Goal: Entertainment & Leisure: Consume media (video, audio)

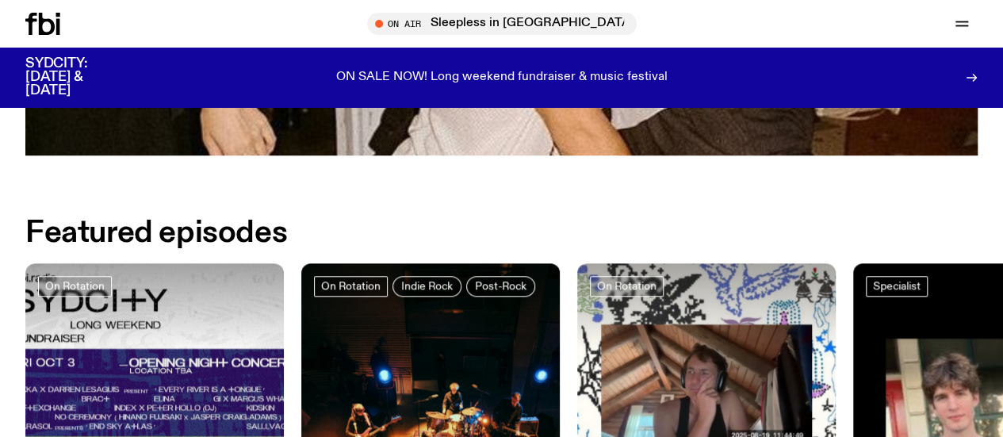
scroll to position [793, 0]
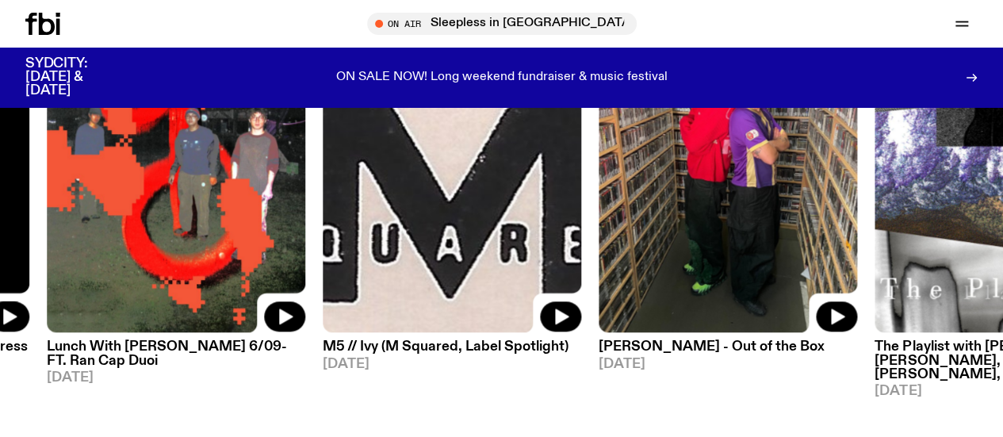
click at [729, 227] on img at bounding box center [727, 160] width 258 height 345
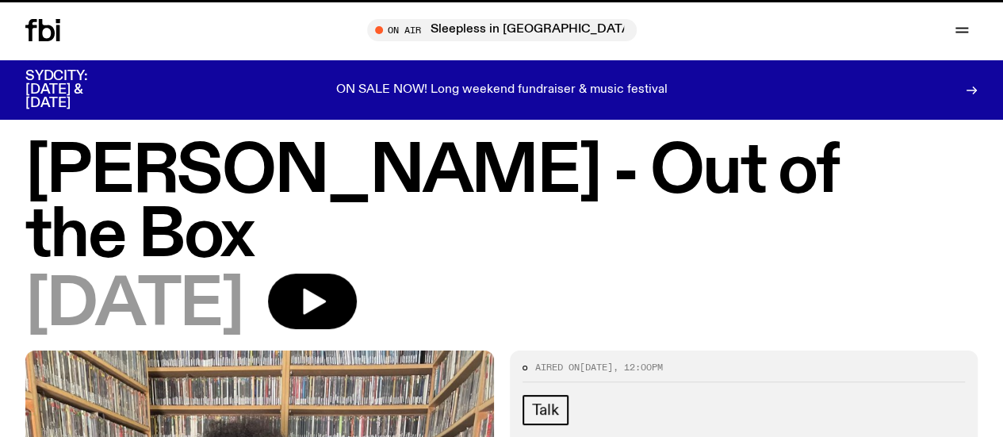
click at [357, 273] on button "button" at bounding box center [312, 300] width 89 height 55
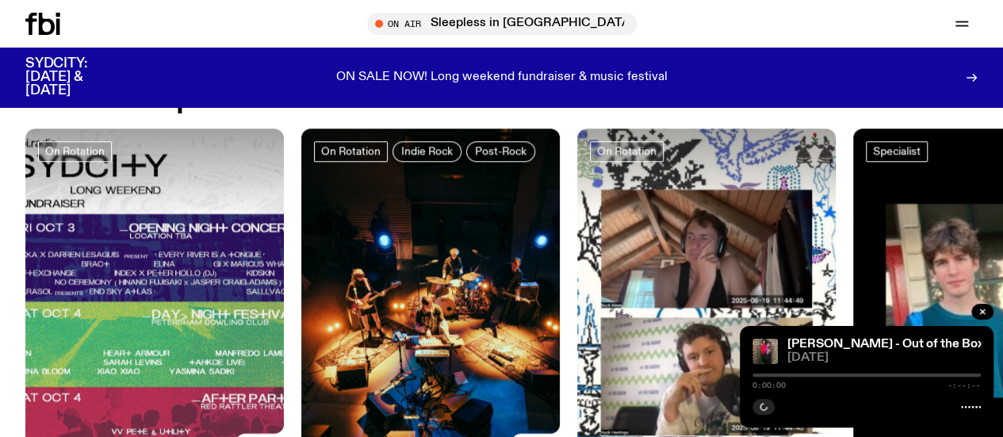
scroll to position [656, 0]
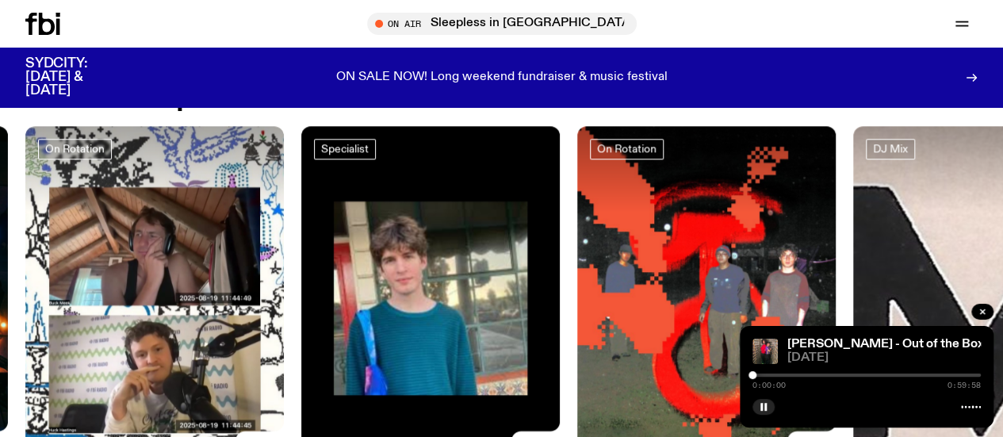
click at [904, 247] on img at bounding box center [982, 298] width 258 height 345
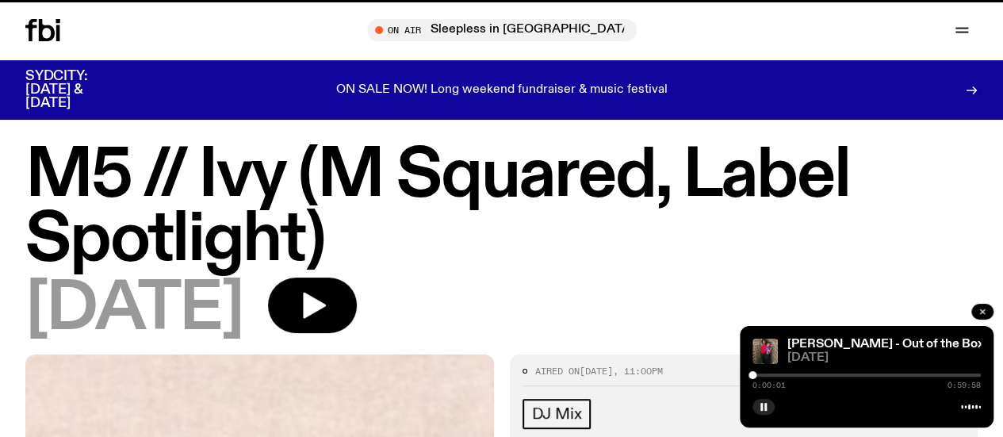
click at [983, 313] on icon "button" at bounding box center [982, 311] width 5 height 5
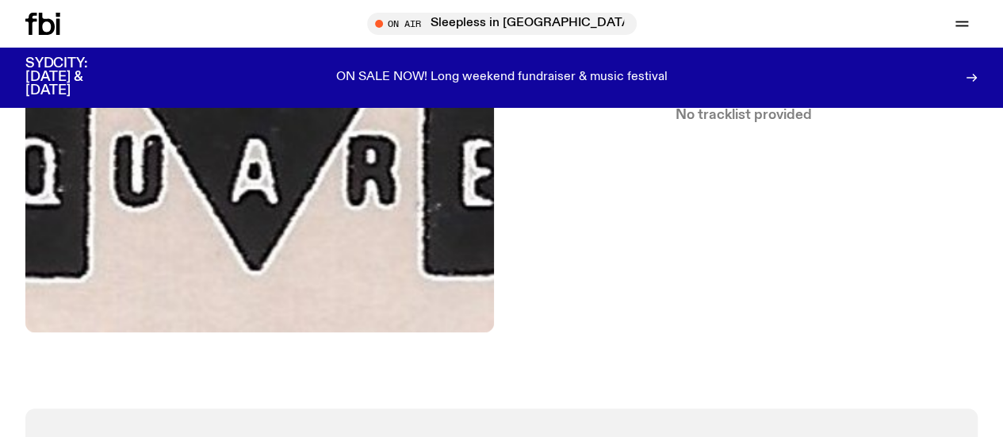
scroll to position [358, 0]
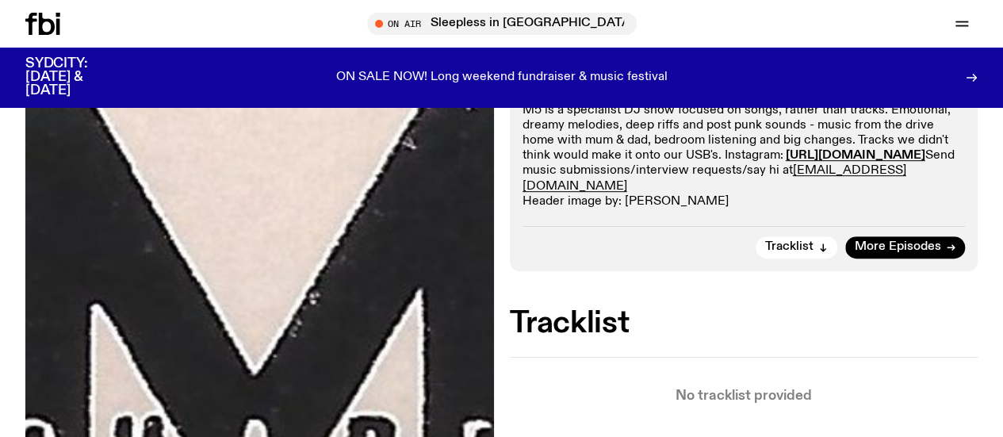
click at [552, 145] on p "M5 is a specialist DJ show focused on songs, rather than tracks. Emotional, dre…" at bounding box center [743, 156] width 443 height 106
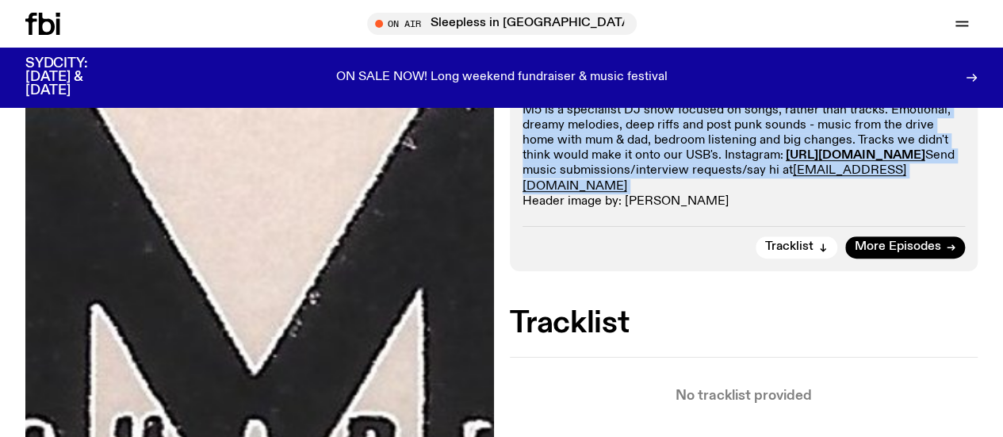
click at [552, 145] on p "M5 is a specialist DJ show focused on songs, rather than tracks. Emotional, dre…" at bounding box center [743, 156] width 443 height 106
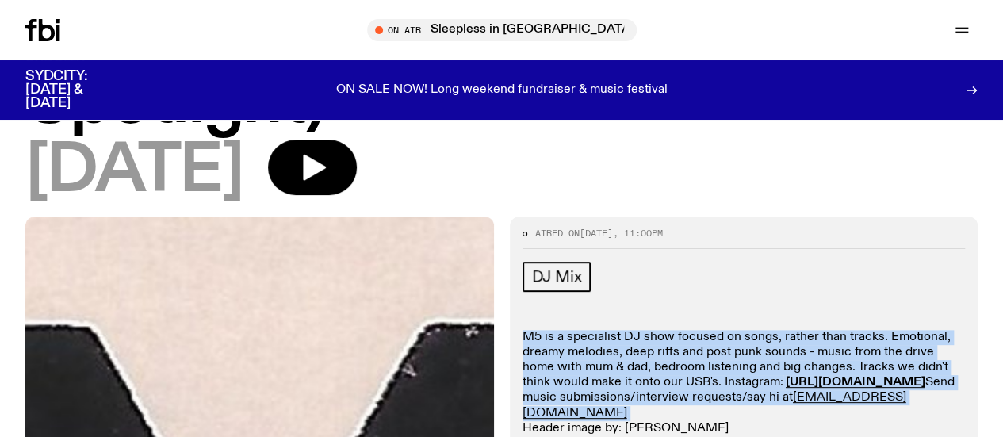
scroll to position [0, 0]
